Goal: Transaction & Acquisition: Purchase product/service

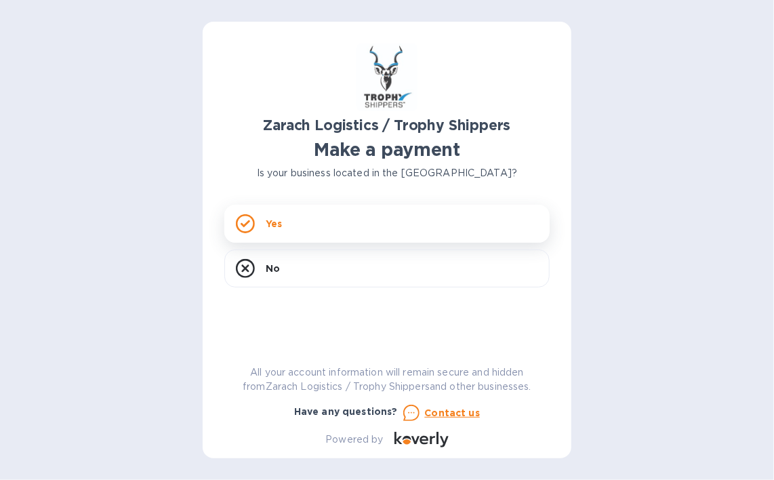
click at [247, 227] on icon at bounding box center [245, 223] width 19 height 19
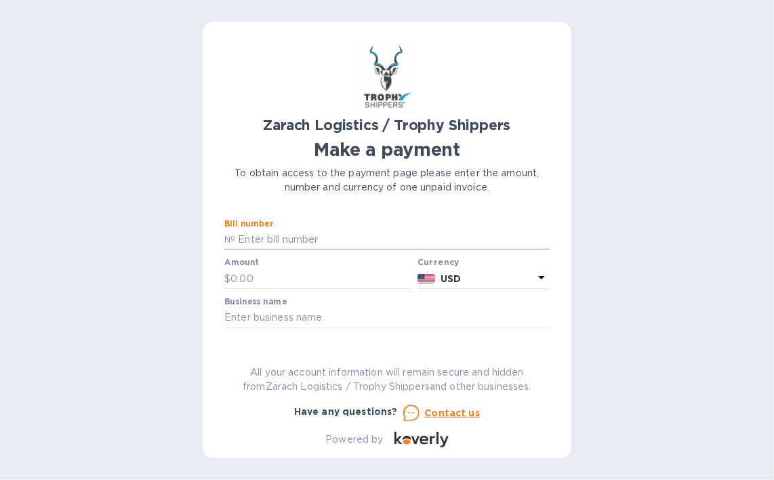
click at [284, 239] on input "text" at bounding box center [392, 240] width 315 height 20
type input "b00174694"
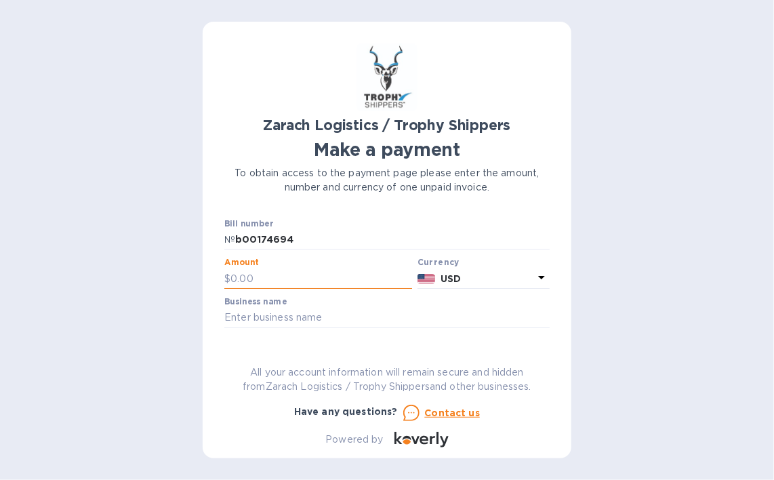
click at [248, 271] on input "text" at bounding box center [322, 278] width 182 height 20
type input "1,105.00"
drag, startPoint x: 241, startPoint y: 236, endPoint x: 224, endPoint y: 237, distance: 17.0
click at [224, 237] on div "Zarach Logistics / Trophy Shippers Make a payment To obtain access to the payme…" at bounding box center [387, 240] width 369 height 437
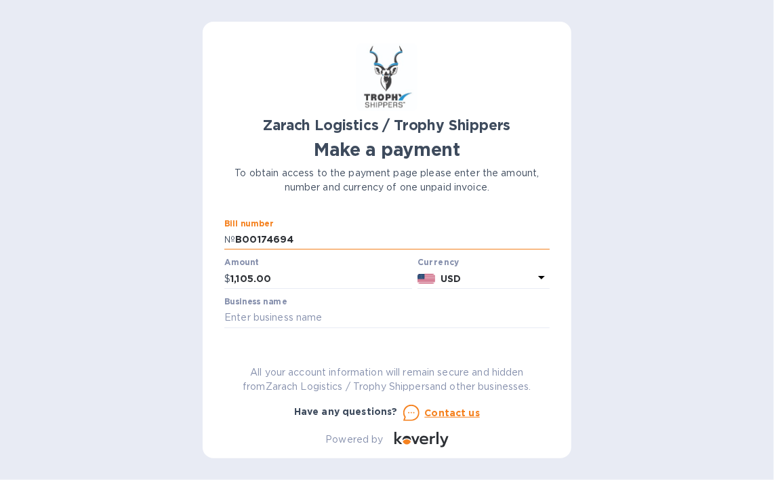
scroll to position [68, 0]
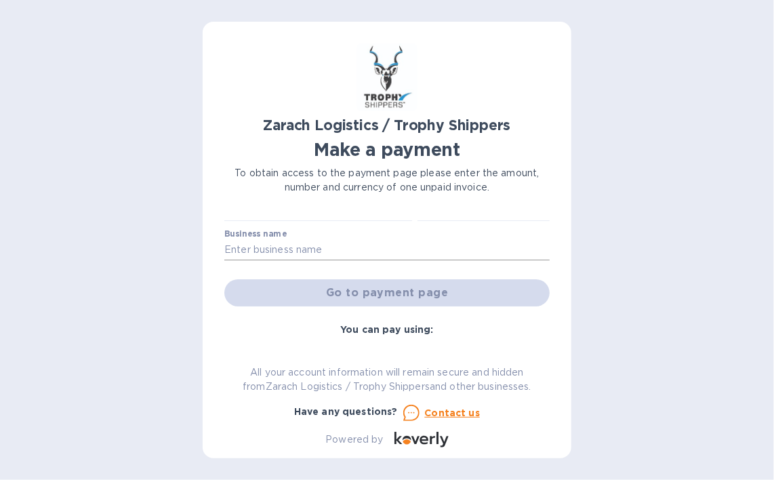
type input "B00174694"
click at [320, 252] on input "text" at bounding box center [386, 250] width 325 height 20
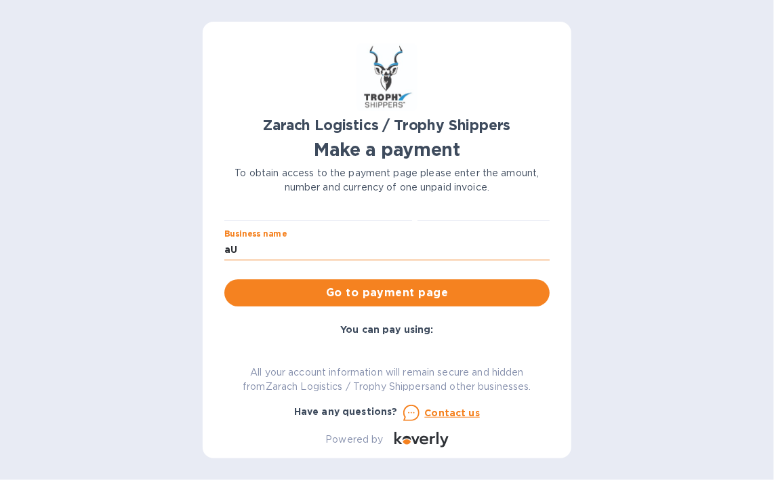
type input "a"
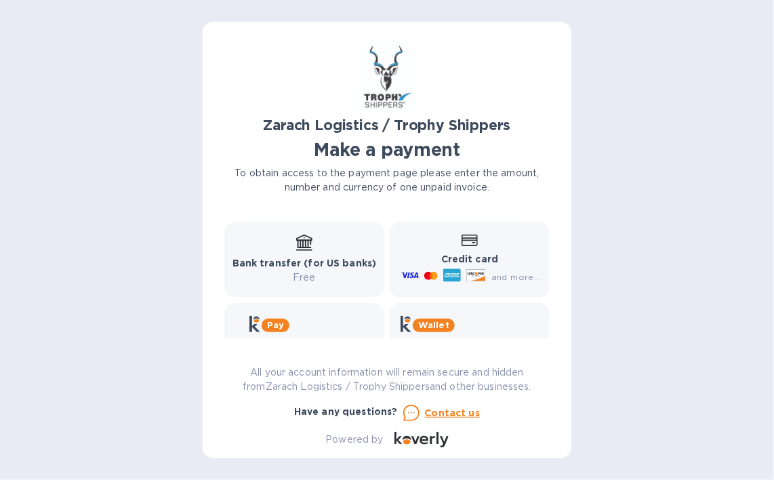
scroll to position [174, 0]
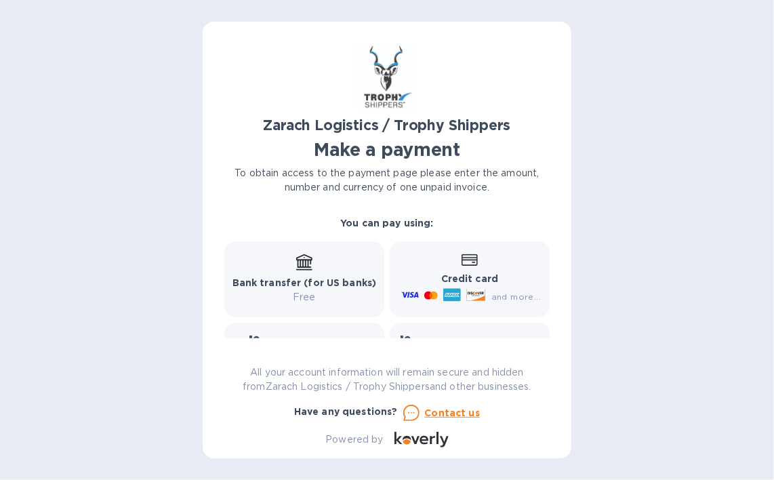
type input "[PERSON_NAME]"
click at [487, 261] on div "Credit card and more..." at bounding box center [470, 279] width 142 height 52
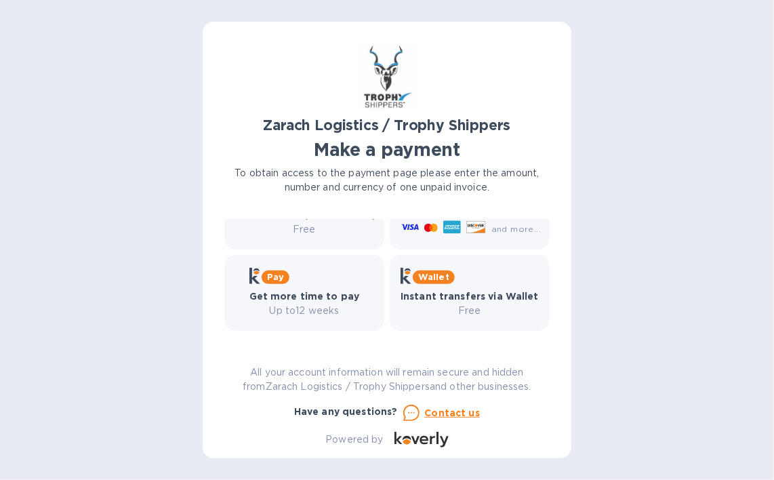
scroll to position [106, 0]
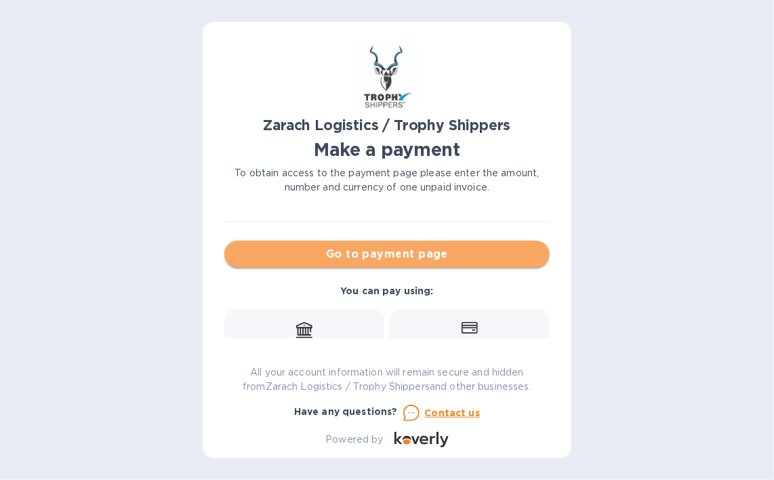
click at [422, 255] on span "Go to payment page" at bounding box center [387, 254] width 304 height 16
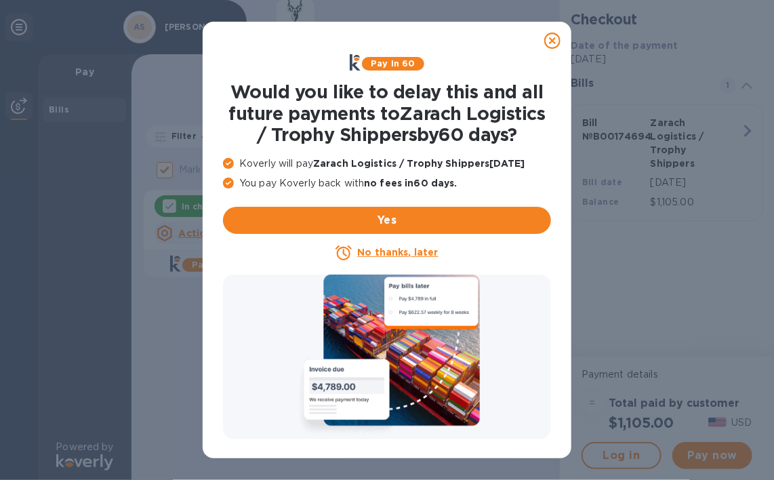
click at [407, 249] on u "No thanks, later" at bounding box center [397, 252] width 81 height 11
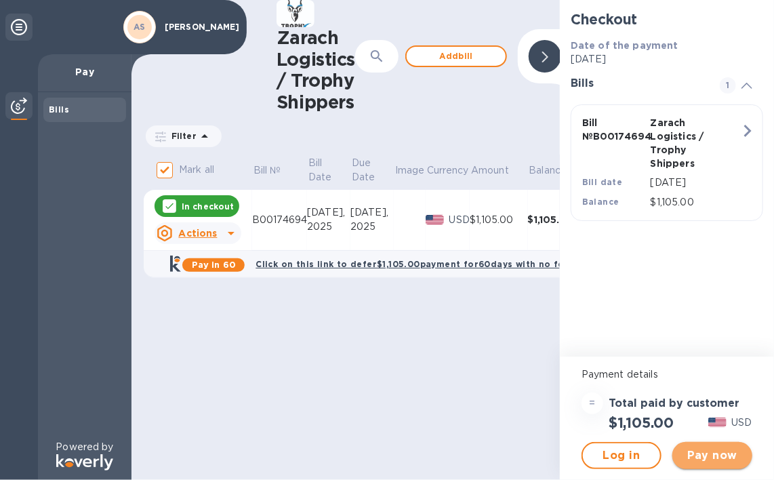
click at [730, 451] on span "Pay now" at bounding box center [712, 455] width 58 height 16
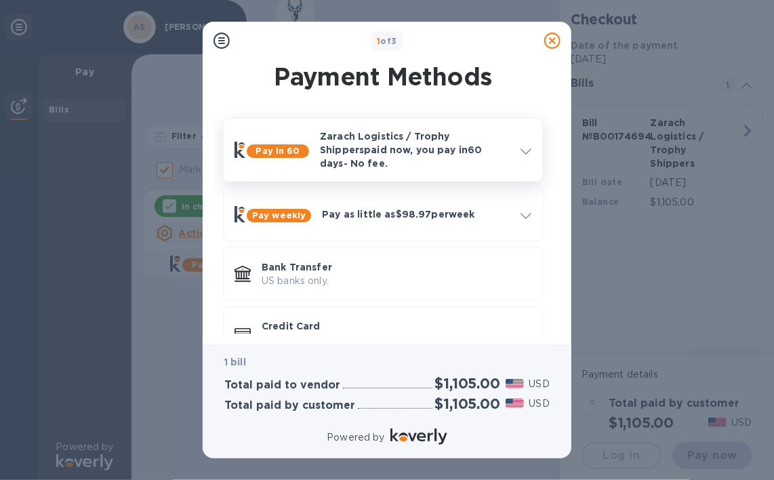
scroll to position [37, 0]
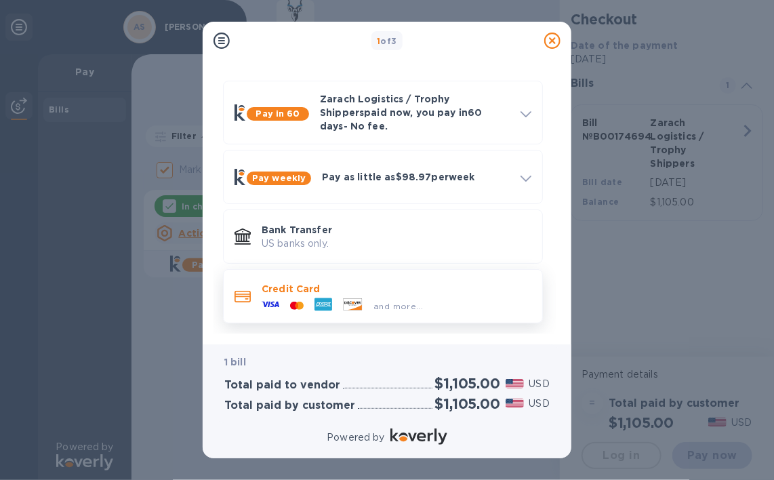
click at [364, 298] on div at bounding box center [353, 305] width 31 height 15
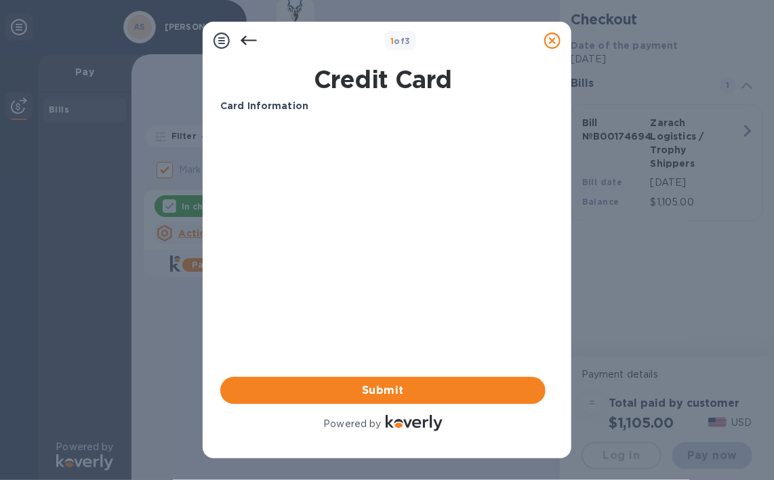
scroll to position [0, 0]
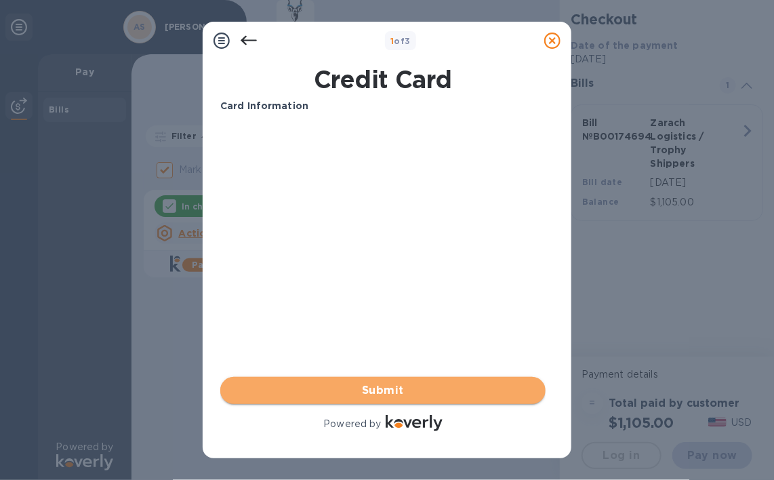
click at [374, 394] on span "Submit" at bounding box center [383, 390] width 304 height 16
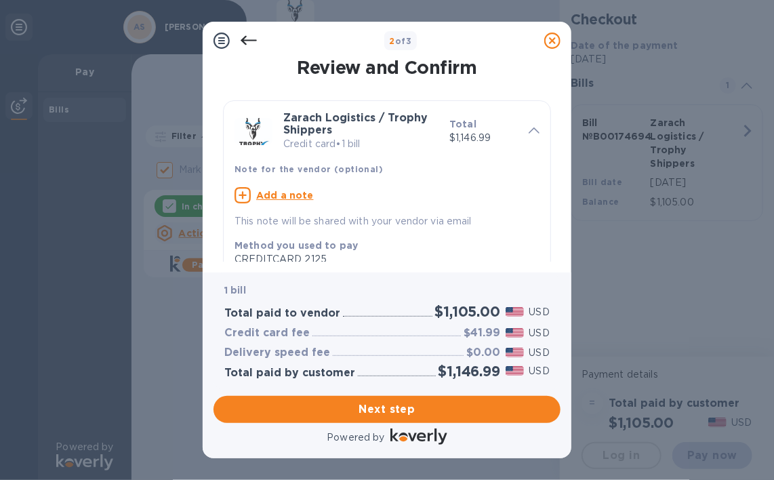
click at [281, 195] on u "Add a note" at bounding box center [285, 195] width 58 height 11
click at [351, 193] on textarea at bounding box center [376, 197] width 283 height 12
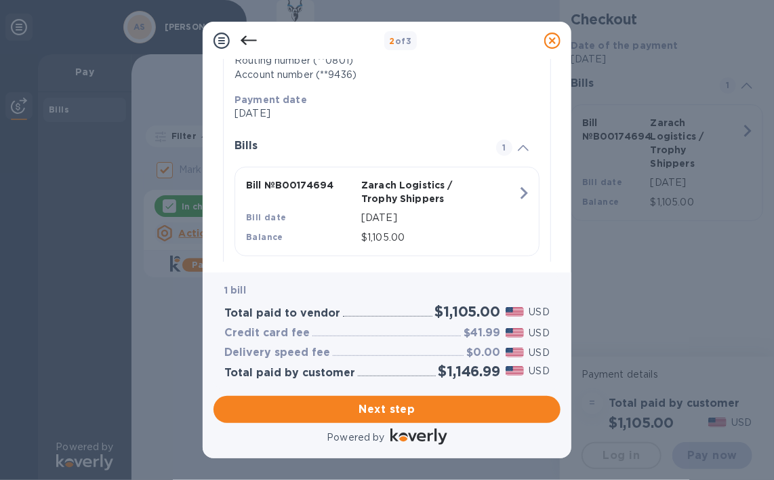
scroll to position [262, 0]
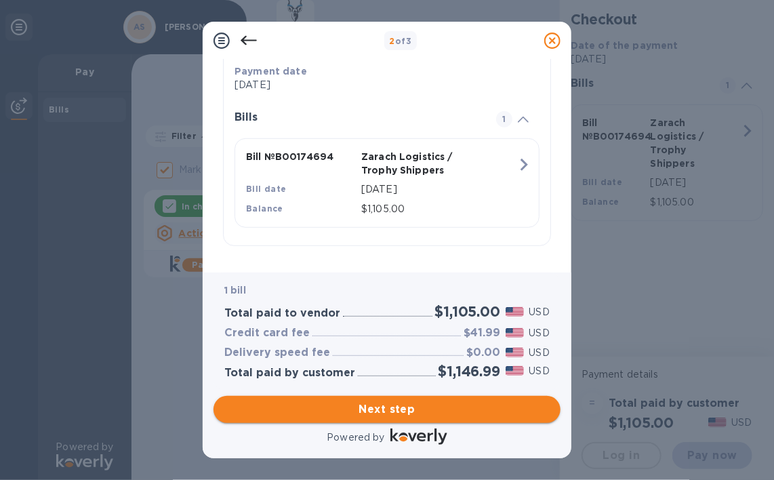
type textarea "B00174694"
click at [392, 407] on span "Next step" at bounding box center [386, 409] width 325 height 16
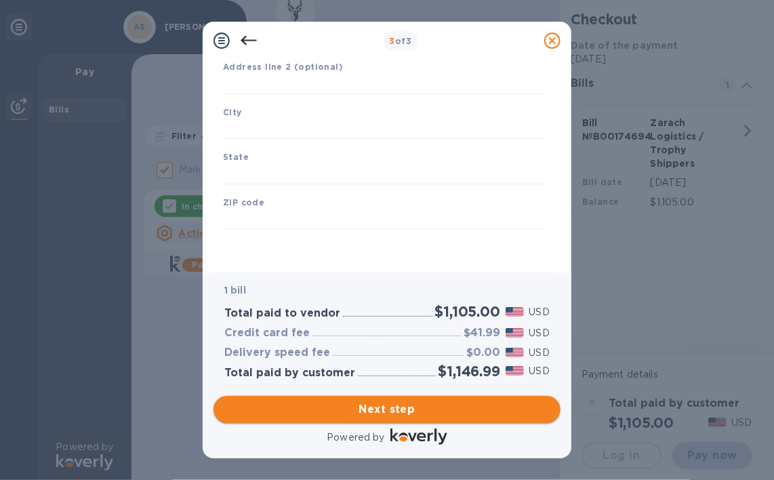
type input "[GEOGRAPHIC_DATA]"
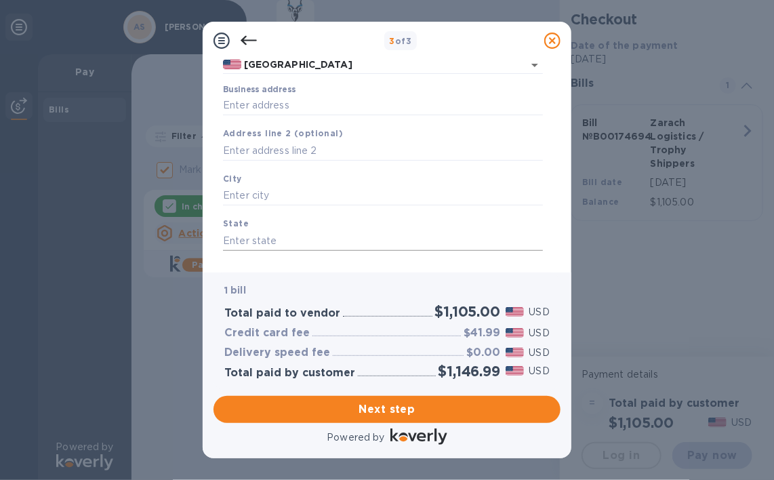
scroll to position [110, 0]
click at [270, 105] on input "Business address" at bounding box center [383, 105] width 320 height 20
type input "[STREET_ADDRESS]"
click at [276, 197] on input "text" at bounding box center [383, 195] width 320 height 20
type input "[PERSON_NAME]"
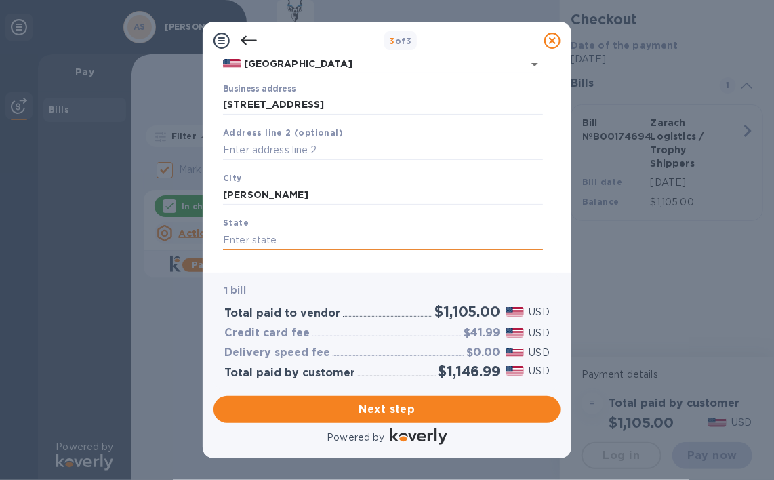
click at [277, 243] on input "text" at bounding box center [383, 240] width 320 height 20
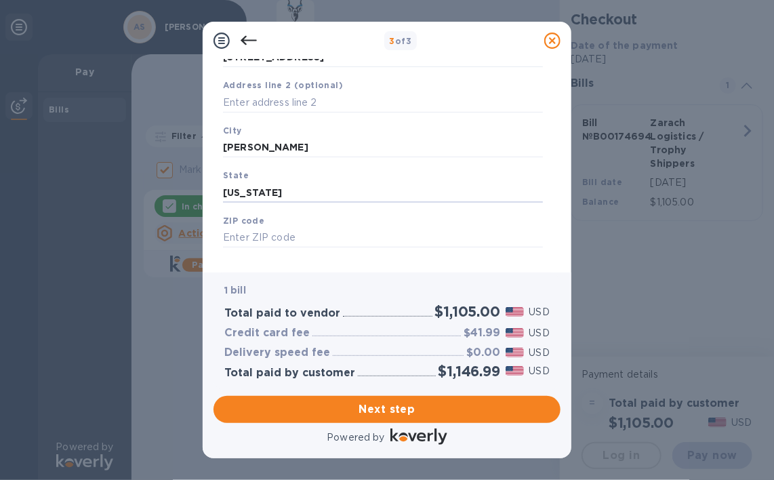
scroll to position [178, 0]
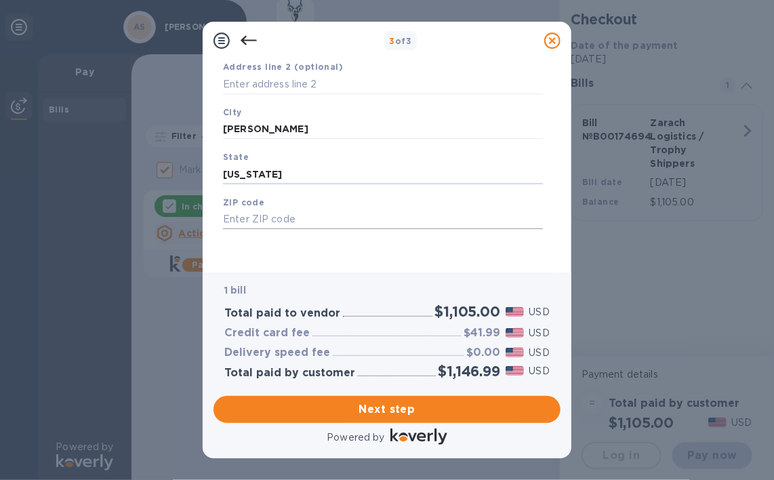
type input "[US_STATE]"
click at [304, 218] on input "text" at bounding box center [383, 219] width 320 height 20
type input "76828"
click at [399, 411] on span "Next step" at bounding box center [386, 409] width 325 height 16
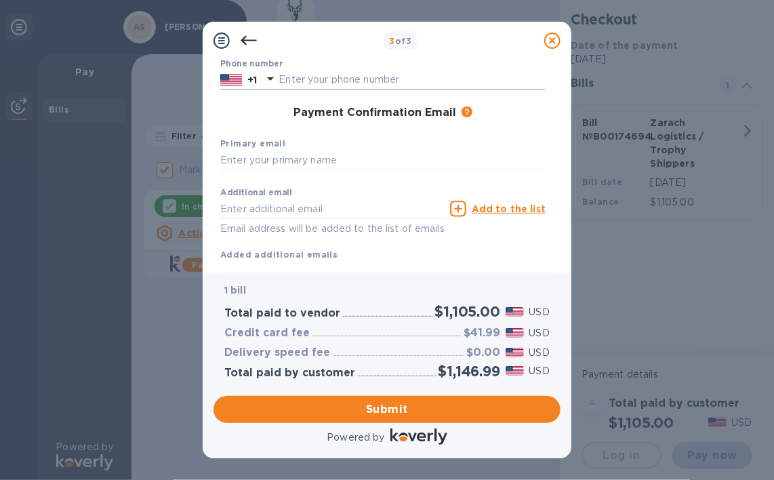
click at [304, 81] on input "text" at bounding box center [412, 80] width 267 height 20
type input "2549131149"
type input "[PERSON_NAME]"
type input "[EMAIL_ADDRESS][DOMAIN_NAME]"
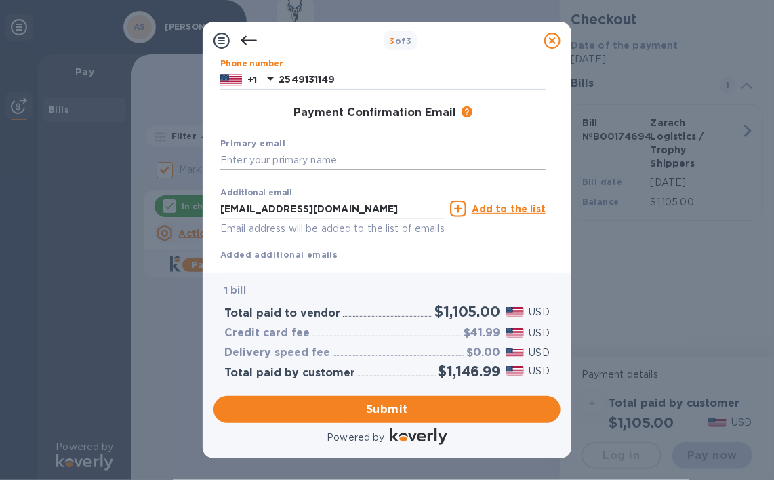
click at [281, 163] on input "text" at bounding box center [382, 161] width 325 height 20
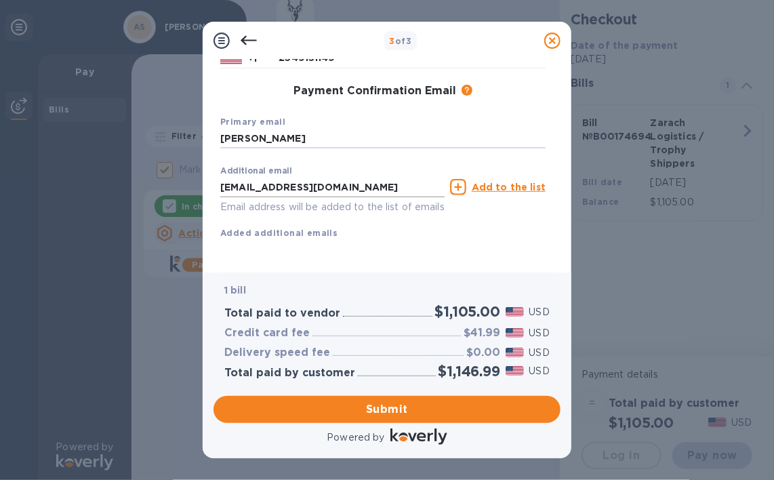
scroll to position [216, 0]
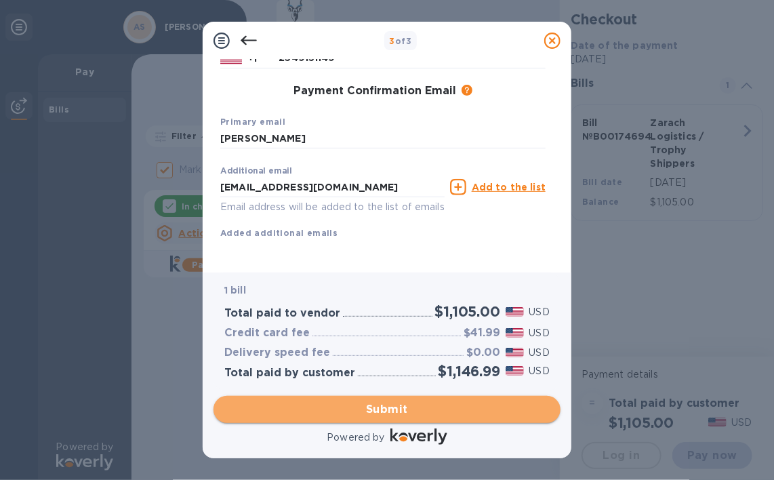
click at [380, 404] on span "Submit" at bounding box center [386, 409] width 325 height 16
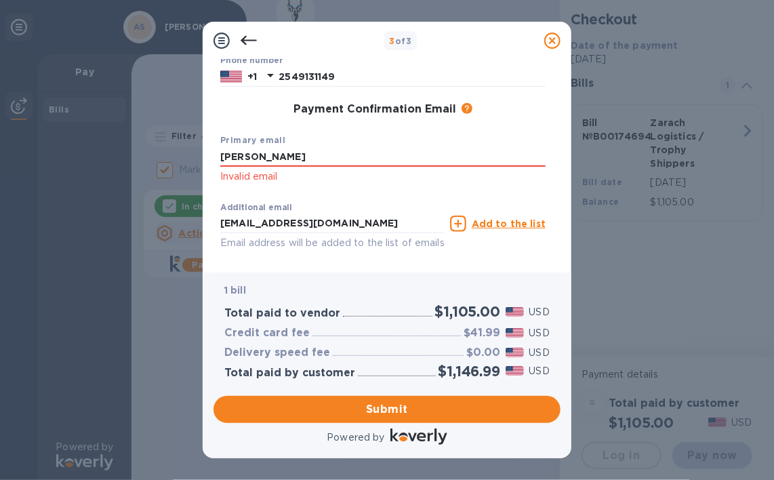
scroll to position [166, 0]
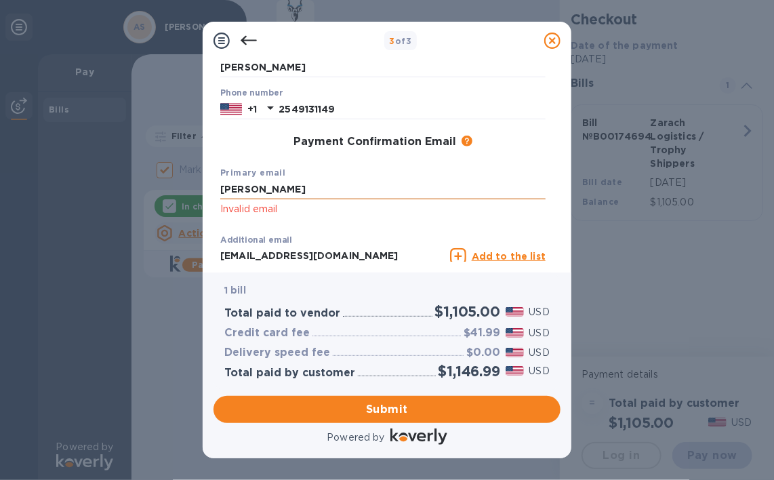
click at [319, 192] on input "[PERSON_NAME]" at bounding box center [382, 190] width 325 height 20
drag, startPoint x: 325, startPoint y: 192, endPoint x: 195, endPoint y: 192, distance: 130.2
click at [195, 192] on div "3 of 3 Payment Contact Information First name [PERSON_NAME] First name is a req…" at bounding box center [387, 240] width 774 height 480
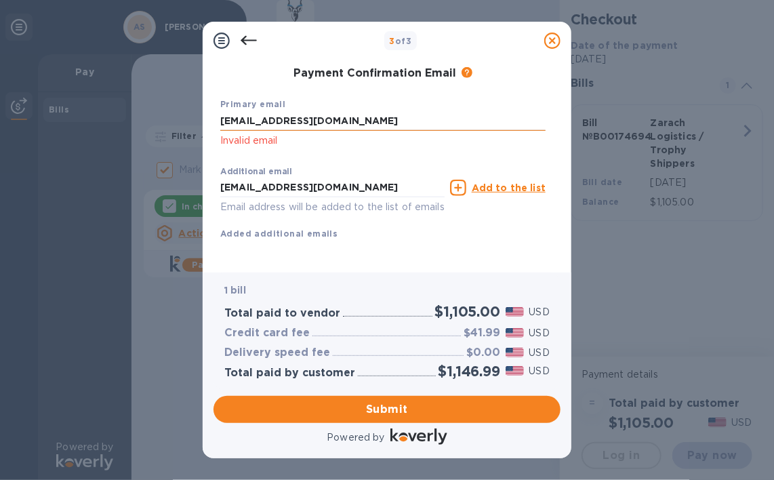
scroll to position [252, 0]
type input "[EMAIL_ADDRESS][DOMAIN_NAME]"
click at [390, 407] on span "Submit" at bounding box center [386, 409] width 325 height 16
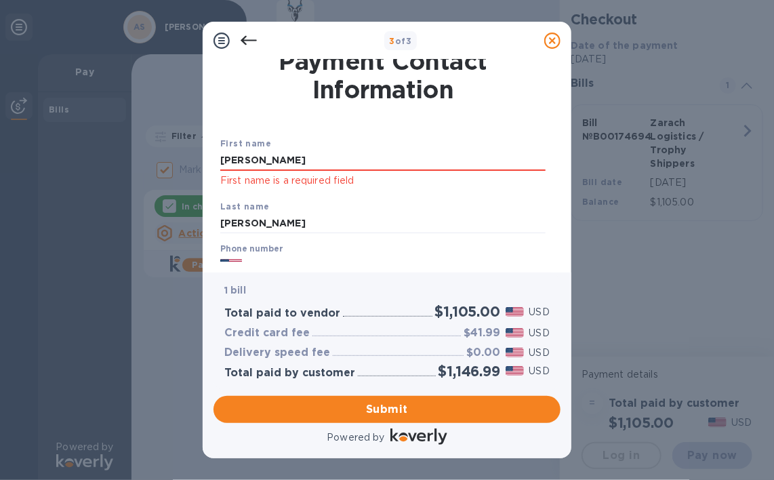
scroll to position [0, 0]
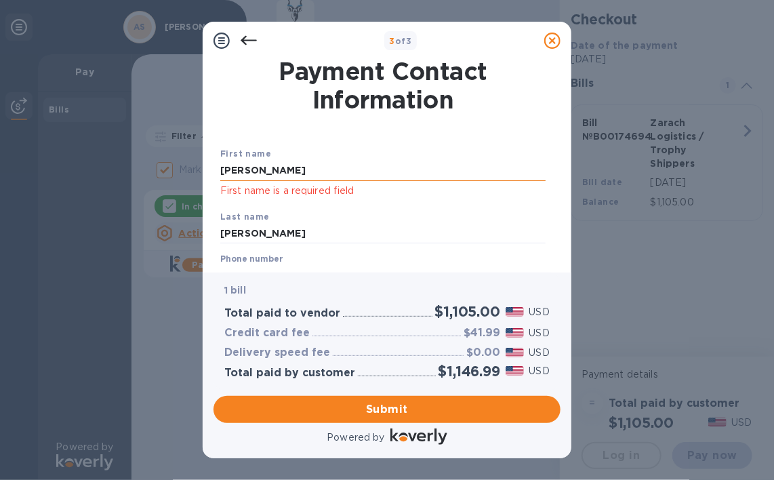
click at [268, 174] on input "[PERSON_NAME]" at bounding box center [382, 171] width 325 height 20
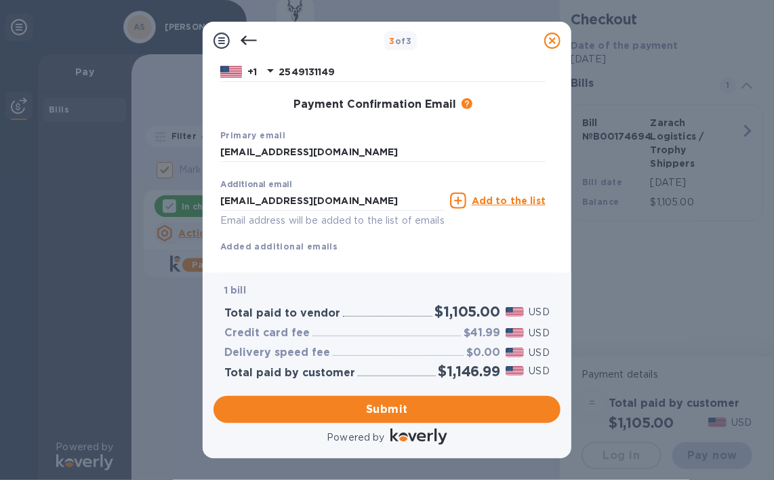
scroll to position [234, 0]
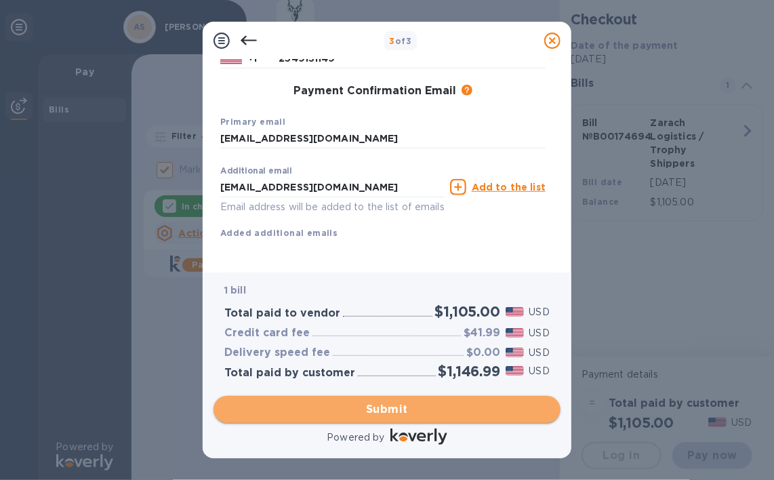
click at [399, 410] on span "Submit" at bounding box center [386, 409] width 325 height 16
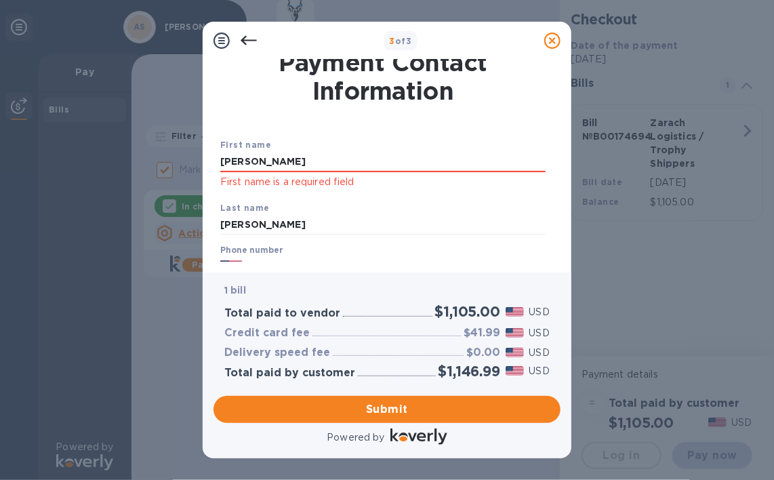
scroll to position [0, 0]
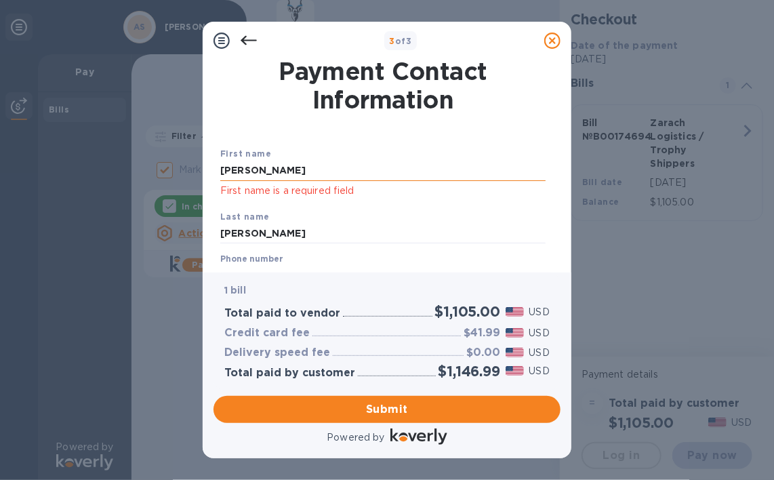
click at [279, 174] on input "[PERSON_NAME]" at bounding box center [382, 171] width 325 height 20
type input "[PERSON_NAME]"
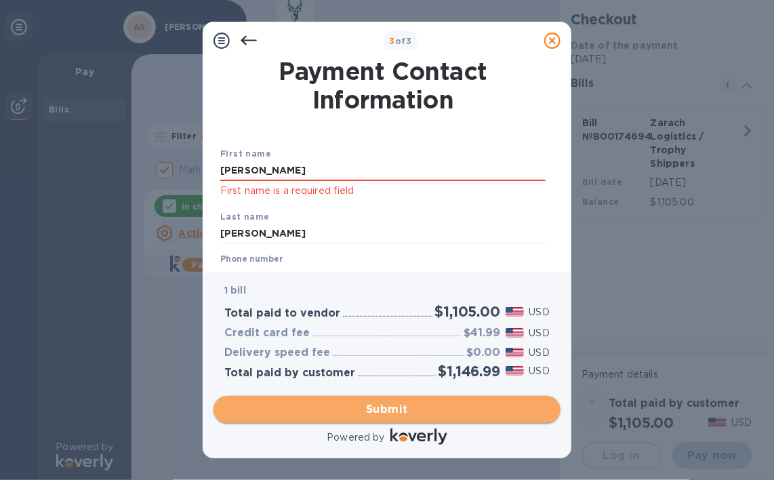
click at [386, 408] on span "Submit" at bounding box center [386, 409] width 325 height 16
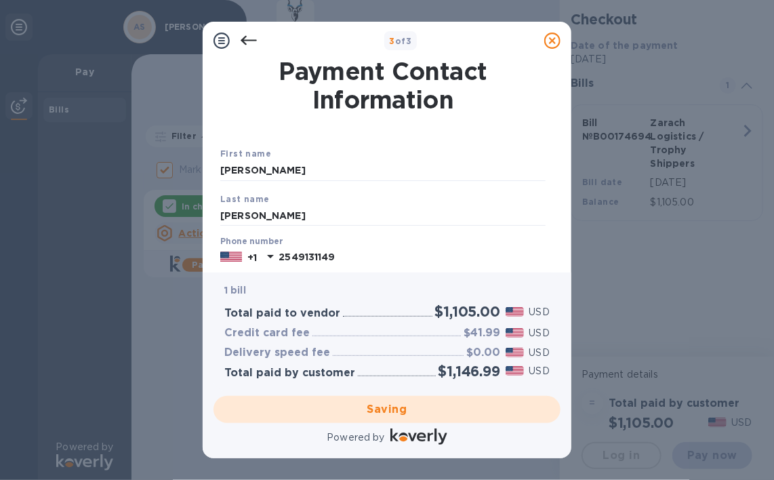
checkbox input "false"
